Goal: Consume media (video, audio): Consume media (video, audio)

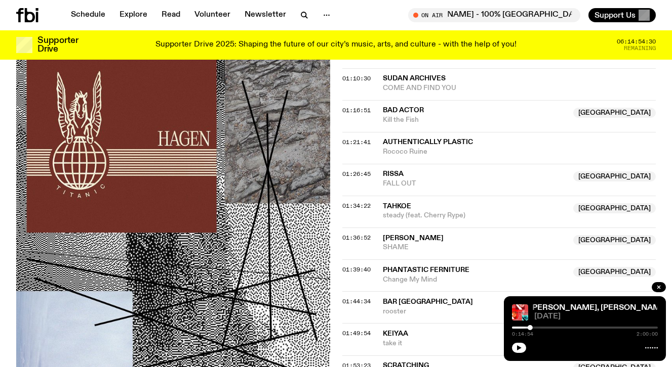
scroll to position [915, 0]
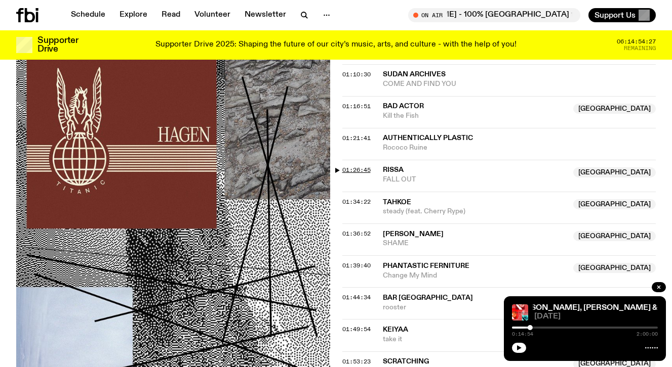
click at [364, 166] on span "01:26:45" at bounding box center [356, 170] width 28 height 8
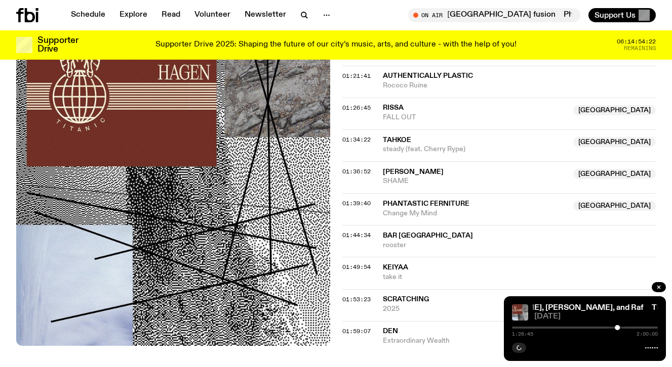
scroll to position [977, 0]
click at [660, 289] on icon "button" at bounding box center [658, 287] width 3 height 3
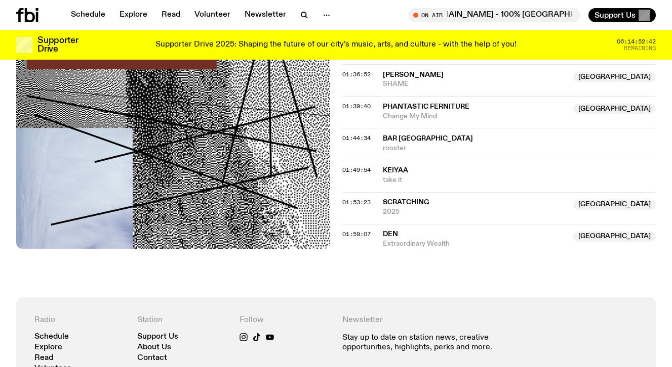
scroll to position [0, 0]
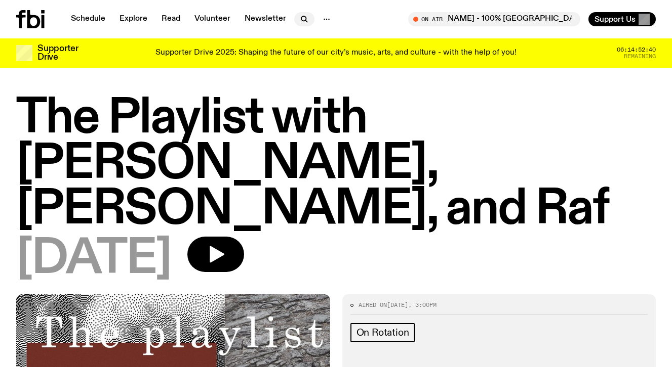
click at [300, 20] on icon "button" at bounding box center [304, 19] width 12 height 12
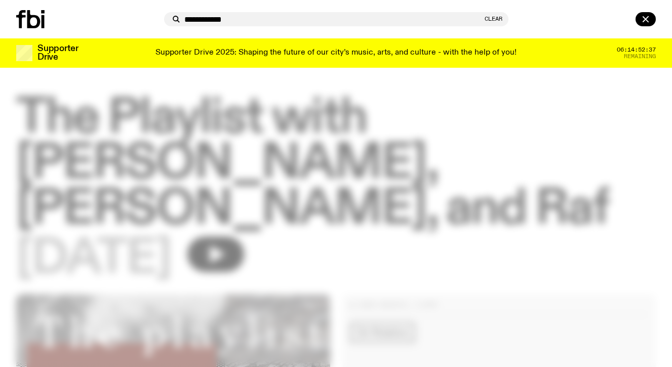
type input "**********"
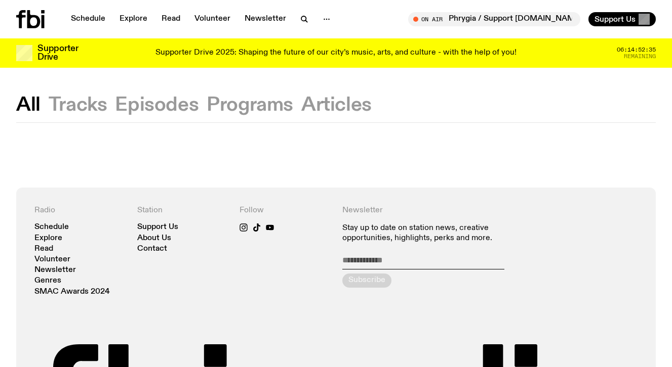
click at [70, 101] on button "Tracks" at bounding box center [78, 105] width 59 height 18
click at [187, 105] on button "Episodes" at bounding box center [157, 105] width 84 height 18
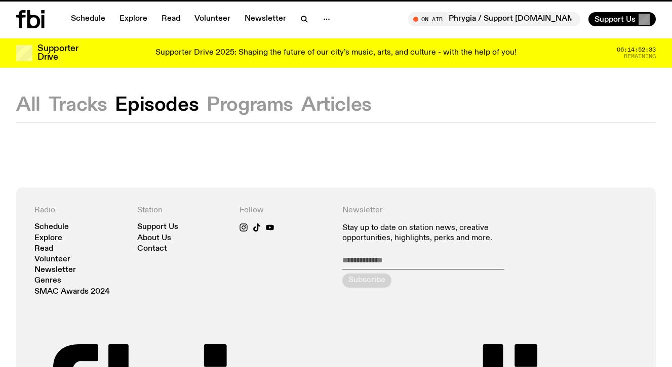
click at [243, 101] on button "Programs" at bounding box center [250, 105] width 87 height 18
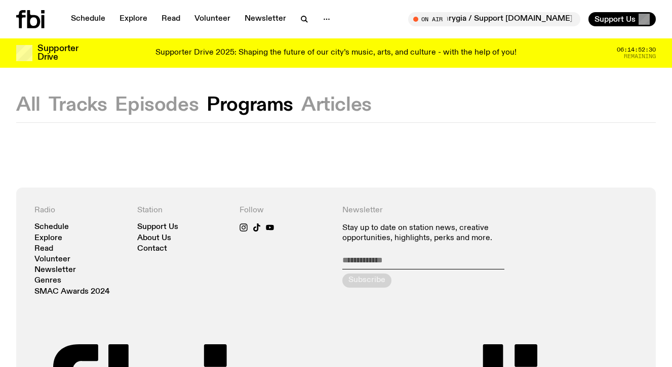
click at [22, 18] on icon at bounding box center [30, 19] width 28 height 18
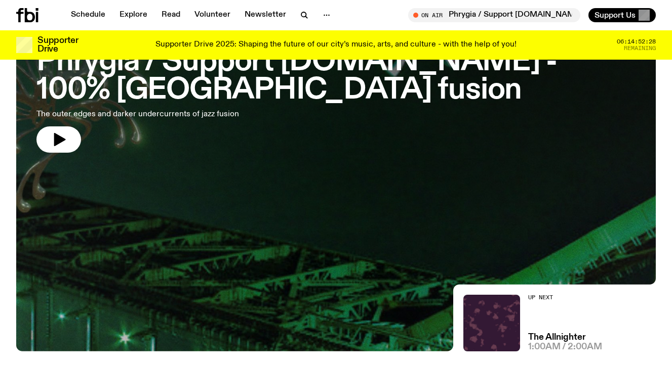
scroll to position [518, 0]
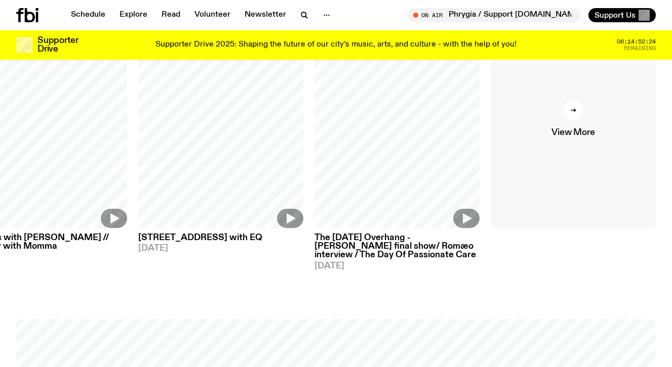
click at [650, 113] on link "View More" at bounding box center [572, 119] width 165 height 220
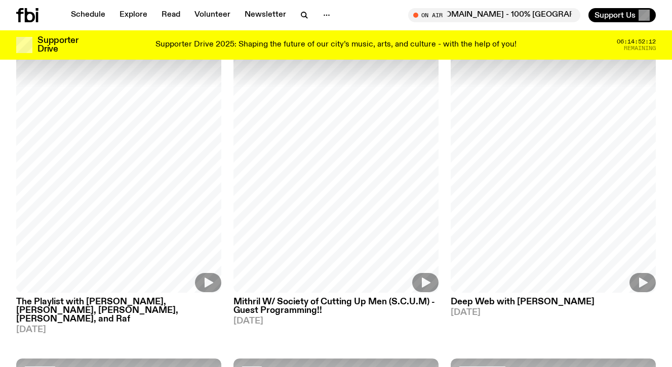
scroll to position [2120, 0]
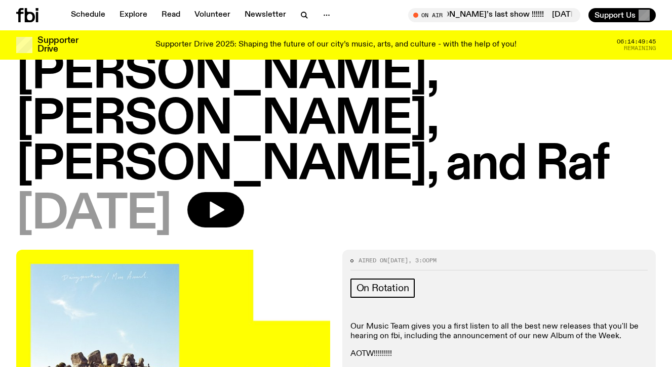
scroll to position [73, 0]
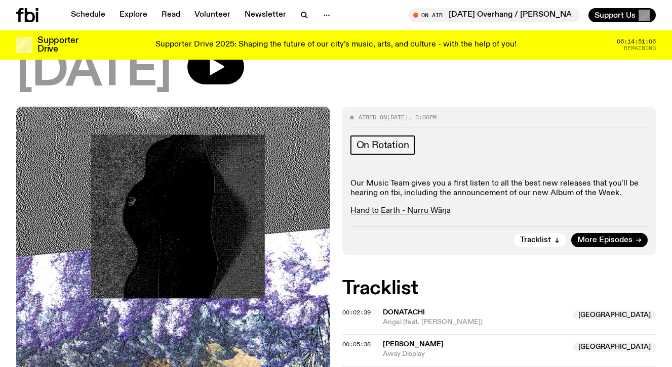
scroll to position [273, 0]
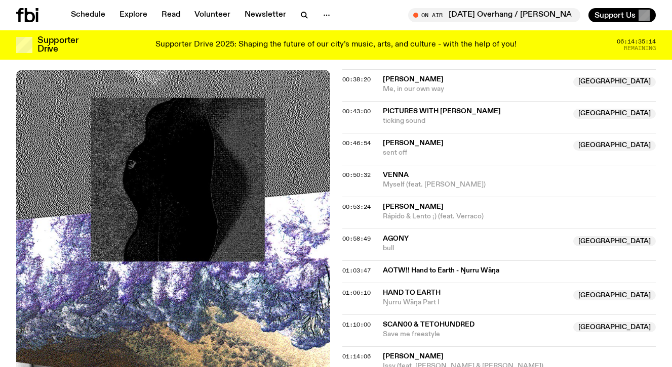
scroll to position [519, 0]
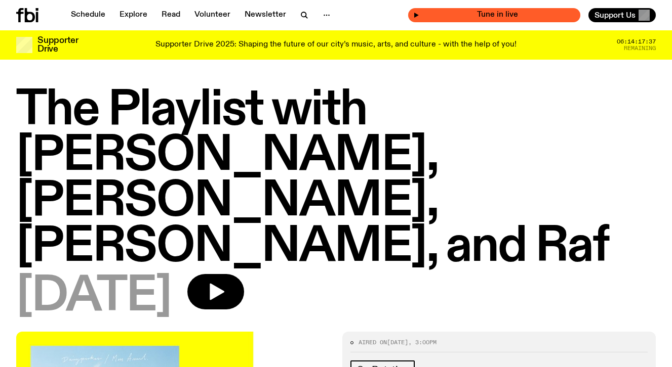
scroll to position [327, 0]
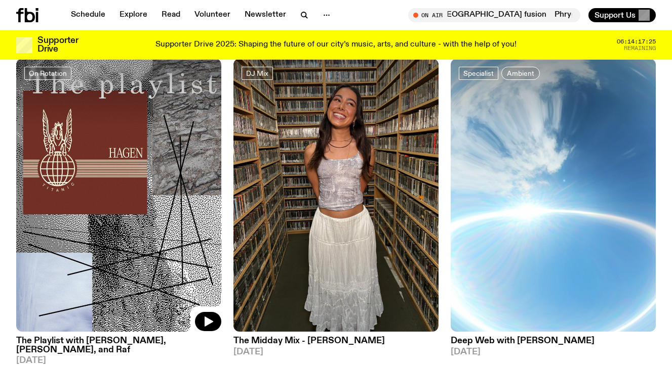
scroll to position [91, 0]
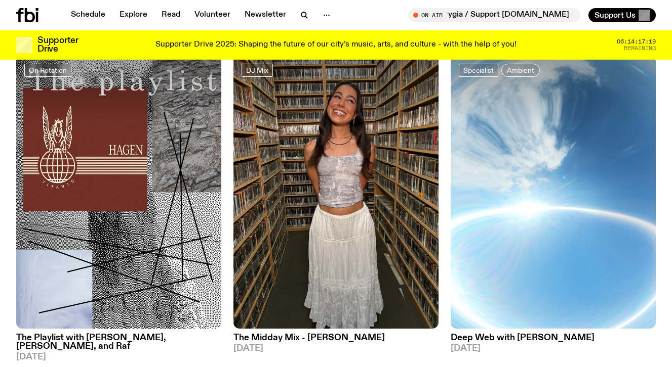
click at [110, 339] on h3 "The Playlist with Jim, Hannah, Alisha, and Raf" at bounding box center [118, 342] width 205 height 17
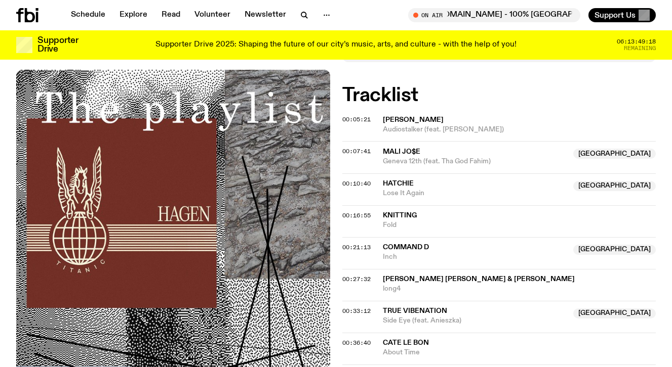
scroll to position [381, 0]
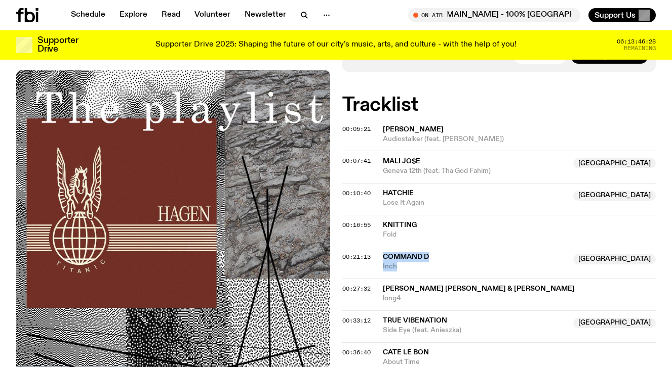
drag, startPoint x: 422, startPoint y: 218, endPoint x: 384, endPoint y: 208, distance: 39.7
click at [384, 253] on div "Command D NSW Inch" at bounding box center [475, 262] width 185 height 19
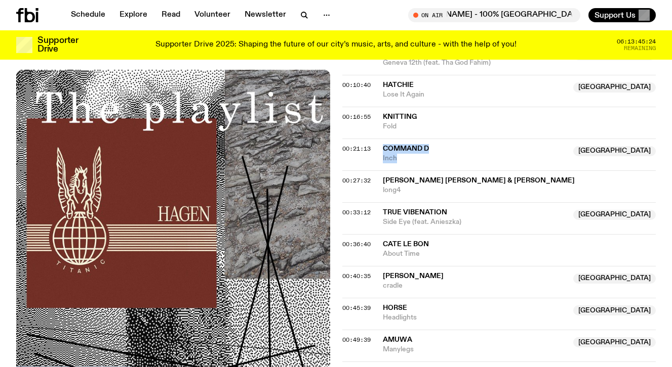
scroll to position [499, 0]
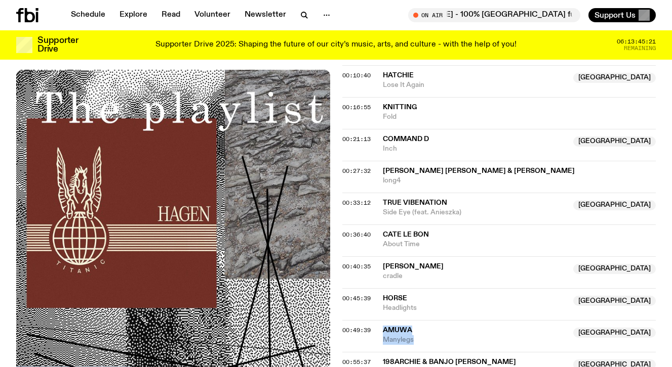
drag, startPoint x: 419, startPoint y: 297, endPoint x: 385, endPoint y: 285, distance: 36.0
click at [385, 326] on div "amuwa NSW Manylegs" at bounding box center [475, 335] width 185 height 19
copy div "amuwa NSW Manylegs"
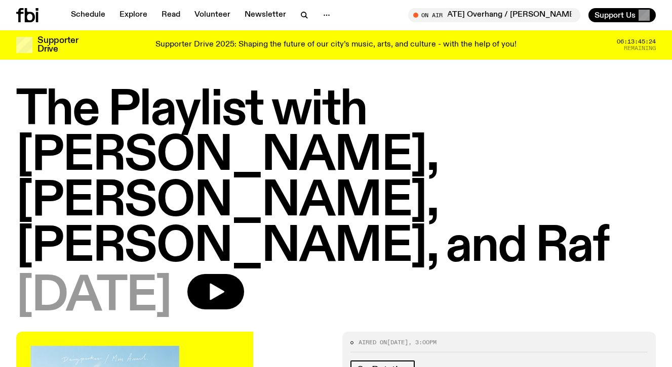
scroll to position [380, 0]
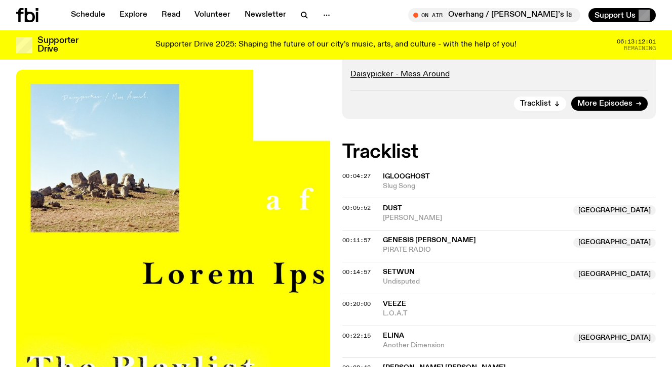
scroll to position [380, 0]
